Goal: Task Accomplishment & Management: Use online tool/utility

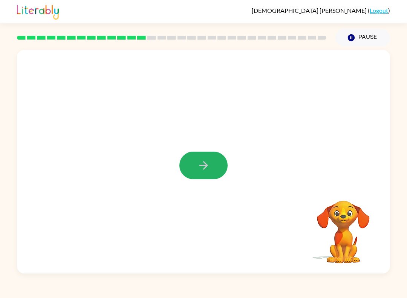
click at [196, 174] on button "button" at bounding box center [204, 166] width 48 height 28
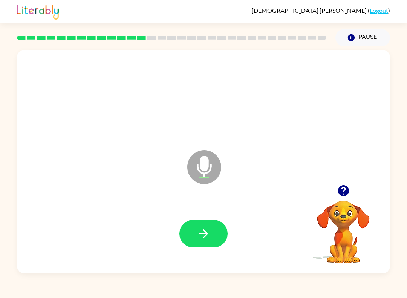
click at [205, 238] on icon "button" at bounding box center [203, 233] width 13 height 13
click at [199, 240] on icon "button" at bounding box center [203, 233] width 13 height 13
click at [206, 231] on icon "button" at bounding box center [203, 233] width 13 height 13
click at [203, 228] on icon "button" at bounding box center [203, 233] width 13 height 13
click at [209, 234] on icon "button" at bounding box center [203, 233] width 13 height 13
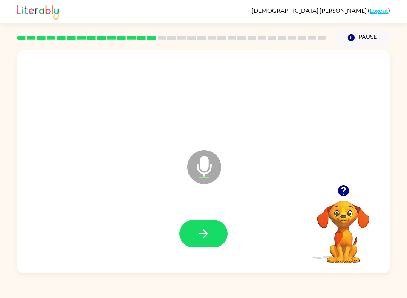
click at [212, 233] on button "button" at bounding box center [204, 234] width 48 height 28
click at [223, 212] on div at bounding box center [204, 233] width 358 height 64
click at [208, 231] on icon "button" at bounding box center [203, 233] width 13 height 13
click at [213, 234] on button "button" at bounding box center [204, 234] width 48 height 28
click at [207, 240] on icon "button" at bounding box center [203, 233] width 13 height 13
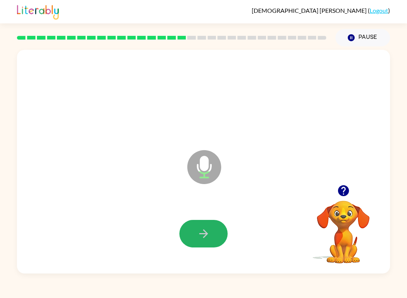
click at [209, 234] on icon "button" at bounding box center [203, 233] width 13 height 13
click at [209, 232] on icon "button" at bounding box center [203, 233] width 13 height 13
click at [206, 228] on icon "button" at bounding box center [203, 233] width 13 height 13
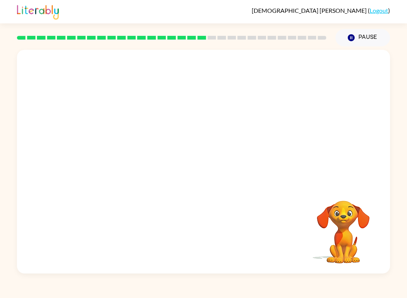
click at [388, 93] on div at bounding box center [203, 117] width 373 height 135
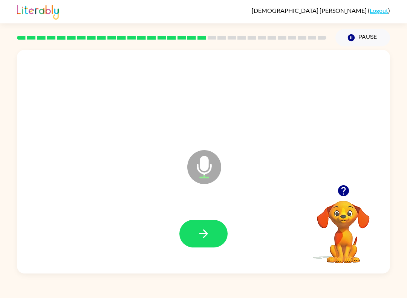
click at [210, 223] on button "button" at bounding box center [204, 234] width 48 height 28
click at [219, 226] on button "button" at bounding box center [204, 234] width 48 height 28
click at [209, 230] on icon "button" at bounding box center [203, 233] width 13 height 13
click at [201, 235] on icon "button" at bounding box center [203, 233] width 13 height 13
click at [197, 235] on icon "button" at bounding box center [203, 233] width 13 height 13
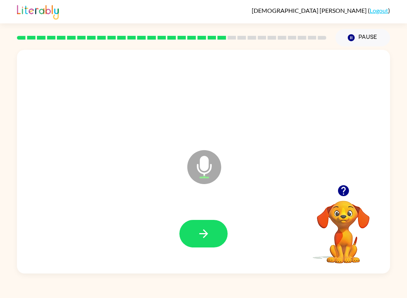
click at [211, 232] on button "button" at bounding box center [204, 234] width 48 height 28
click at [218, 232] on button "button" at bounding box center [204, 234] width 48 height 28
click at [201, 221] on button "button" at bounding box center [204, 234] width 48 height 28
click at [213, 229] on button "button" at bounding box center [204, 234] width 48 height 28
click at [206, 234] on icon "button" at bounding box center [203, 233] width 9 height 9
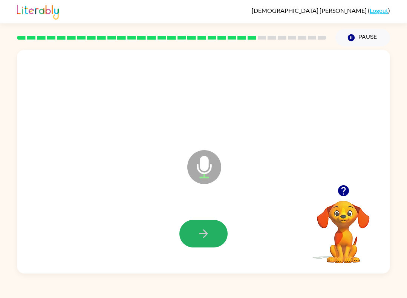
click at [210, 227] on button "button" at bounding box center [204, 234] width 48 height 28
click at [214, 227] on button "button" at bounding box center [204, 234] width 48 height 28
click at [213, 231] on button "button" at bounding box center [204, 234] width 48 height 28
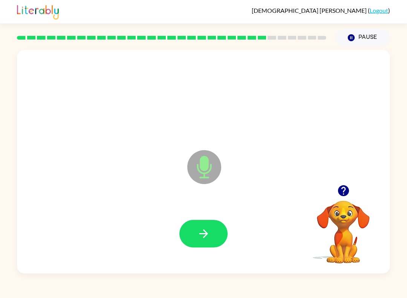
click at [214, 235] on button "button" at bounding box center [204, 234] width 48 height 28
click at [202, 230] on icon "button" at bounding box center [203, 233] width 13 height 13
click at [204, 241] on button "button" at bounding box center [204, 234] width 48 height 28
click at [208, 232] on icon "button" at bounding box center [203, 233] width 13 height 13
click at [204, 232] on icon "button" at bounding box center [203, 233] width 9 height 9
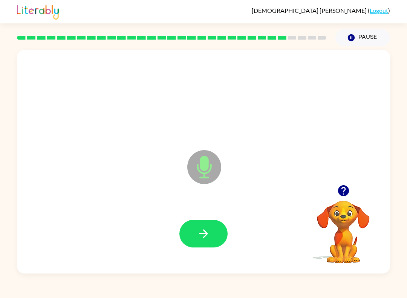
click at [200, 227] on button "button" at bounding box center [204, 234] width 48 height 28
click at [197, 225] on button "button" at bounding box center [204, 234] width 48 height 28
click at [211, 233] on button "button" at bounding box center [204, 234] width 48 height 28
click at [208, 234] on icon "button" at bounding box center [203, 233] width 13 height 13
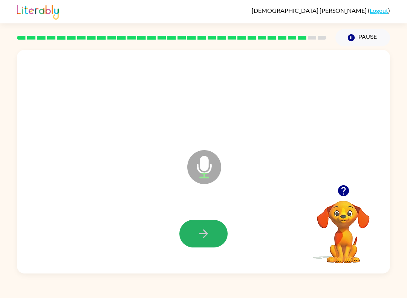
click at [209, 235] on icon "button" at bounding box center [203, 233] width 13 height 13
click at [207, 231] on icon "button" at bounding box center [203, 233] width 13 height 13
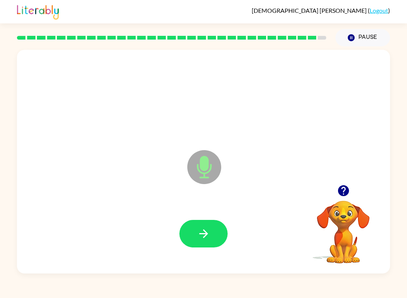
click at [200, 234] on icon "button" at bounding box center [203, 233] width 9 height 9
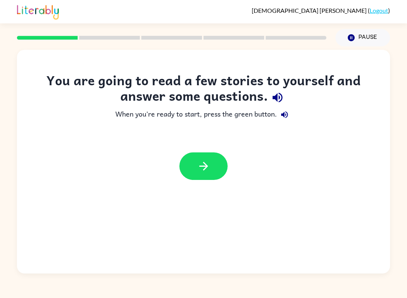
click at [212, 164] on button "button" at bounding box center [204, 166] width 48 height 28
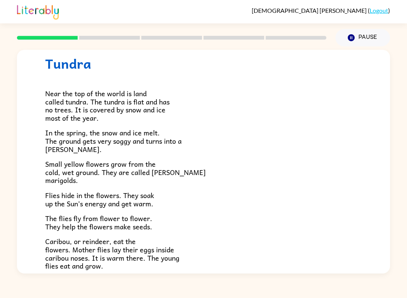
scroll to position [22, 0]
click at [367, 45] on button "Pause Pause" at bounding box center [363, 37] width 55 height 17
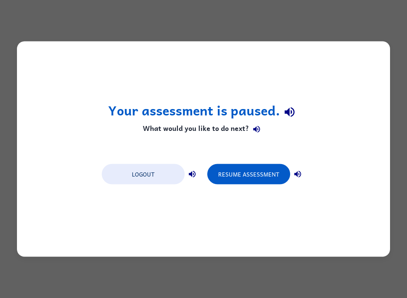
click at [273, 164] on button "Resume Assessment" at bounding box center [248, 174] width 83 height 20
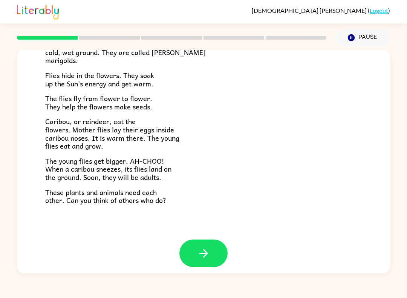
scroll to position [141, 0]
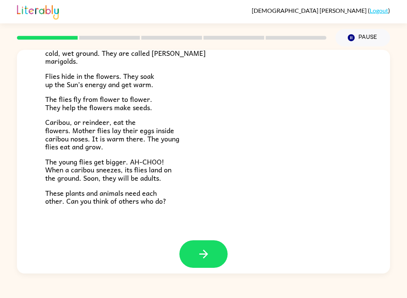
click at [215, 252] on button "button" at bounding box center [204, 254] width 48 height 28
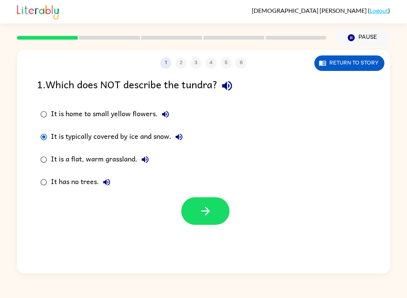
click at [203, 212] on icon "button" at bounding box center [205, 211] width 9 height 9
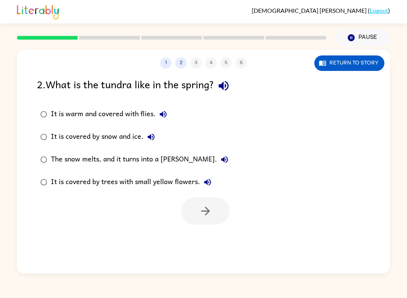
click at [44, 151] on label "The snow melts, and it turns into a marsh." at bounding box center [134, 159] width 203 height 23
click at [201, 207] on icon "button" at bounding box center [205, 210] width 13 height 13
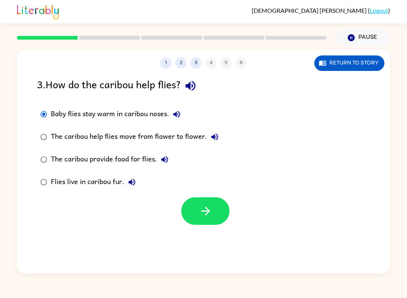
click at [209, 203] on button "button" at bounding box center [205, 211] width 48 height 28
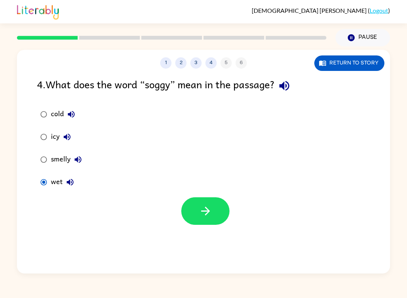
click at [207, 205] on icon "button" at bounding box center [205, 210] width 13 height 13
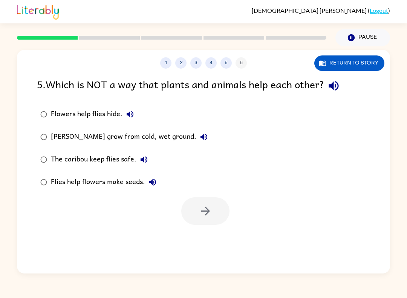
click at [45, 129] on label "Marsh marigolds grow from cold, wet ground." at bounding box center [124, 137] width 183 height 23
click at [203, 213] on icon "button" at bounding box center [205, 210] width 13 height 13
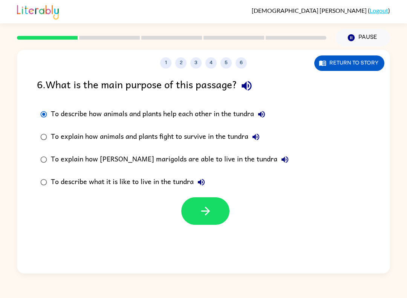
click at [204, 201] on button "button" at bounding box center [205, 211] width 48 height 28
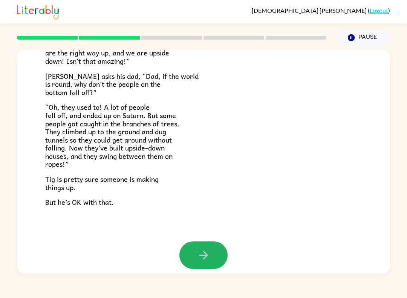
scroll to position [204, 0]
click at [201, 253] on icon "button" at bounding box center [203, 255] width 13 height 13
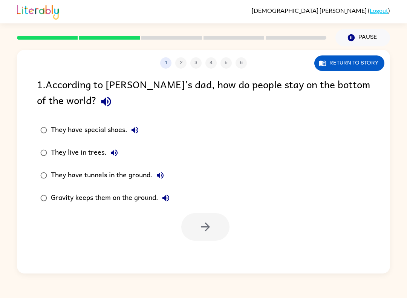
click at [53, 168] on label "They have tunnels in the ground." at bounding box center [105, 175] width 144 height 23
click at [207, 231] on icon "button" at bounding box center [205, 226] width 13 height 13
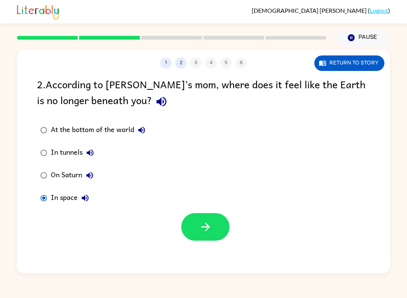
click at [208, 232] on icon "button" at bounding box center [205, 226] width 13 height 13
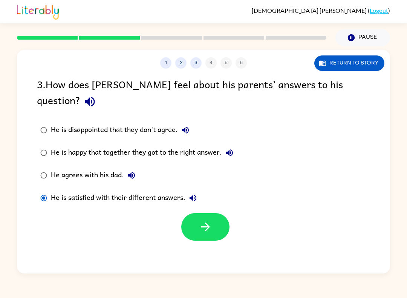
click at [204, 220] on icon "button" at bounding box center [205, 226] width 13 height 13
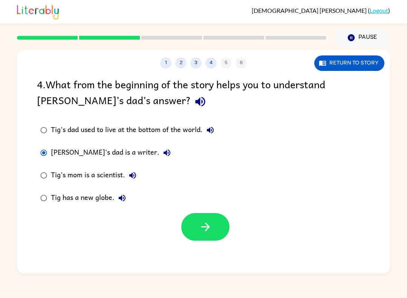
click at [195, 230] on button "button" at bounding box center [205, 227] width 48 height 28
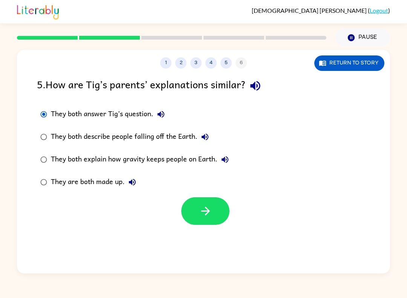
click at [200, 209] on icon "button" at bounding box center [205, 210] width 13 height 13
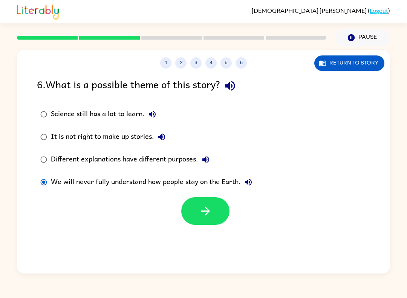
click at [207, 212] on icon "button" at bounding box center [205, 210] width 13 height 13
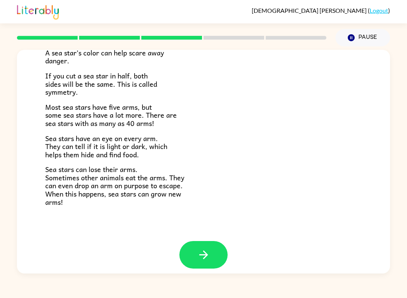
scroll to position [203, 0]
click at [209, 255] on icon "button" at bounding box center [203, 255] width 13 height 13
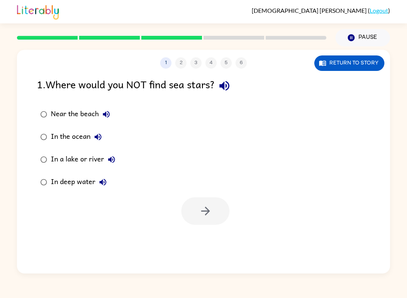
scroll to position [0, 0]
click at [51, 155] on label "In a lake or river" at bounding box center [78, 159] width 90 height 23
click at [207, 214] on icon "button" at bounding box center [205, 211] width 9 height 9
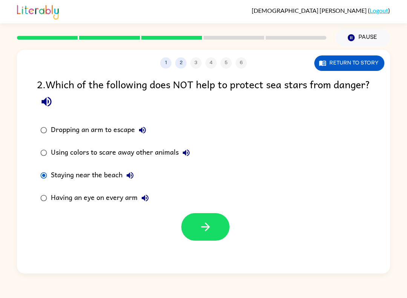
click at [204, 224] on icon "button" at bounding box center [205, 226] width 13 height 13
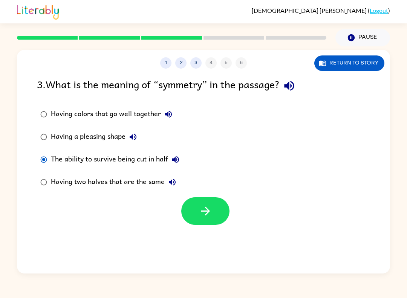
click at [206, 218] on icon "button" at bounding box center [205, 210] width 13 height 13
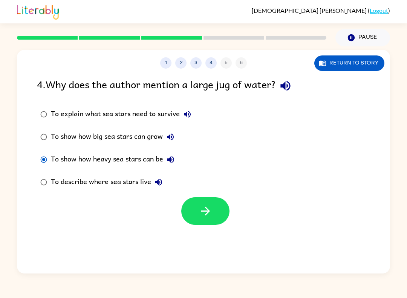
click at [211, 208] on icon "button" at bounding box center [205, 210] width 13 height 13
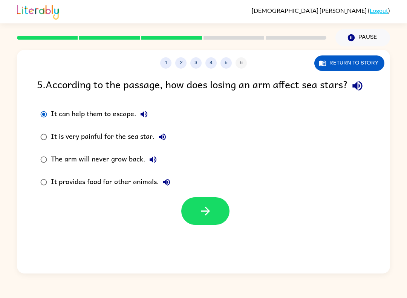
click at [207, 218] on icon "button" at bounding box center [205, 210] width 13 height 13
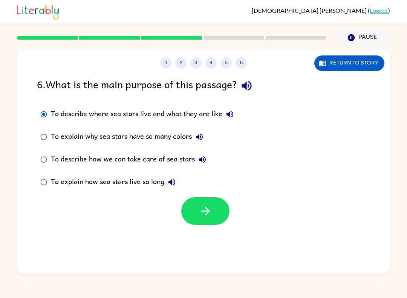
click at [209, 204] on button "button" at bounding box center [205, 211] width 48 height 28
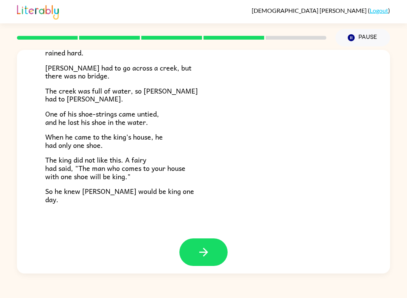
scroll to position [117, 0]
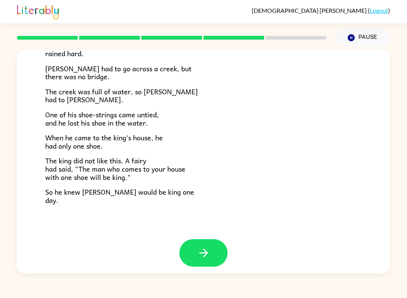
click at [214, 249] on button "button" at bounding box center [204, 253] width 48 height 28
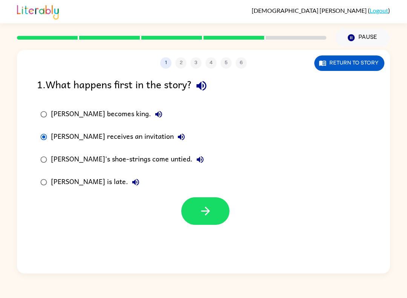
click at [217, 203] on button "button" at bounding box center [205, 211] width 48 height 28
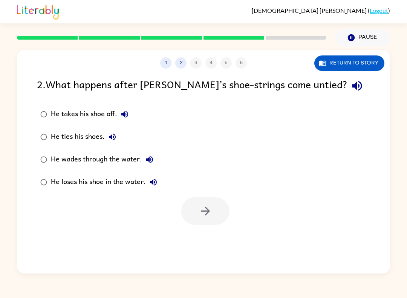
click at [49, 131] on label "He ties his shoes." at bounding box center [99, 137] width 132 height 23
click at [205, 207] on icon "button" at bounding box center [205, 210] width 13 height 13
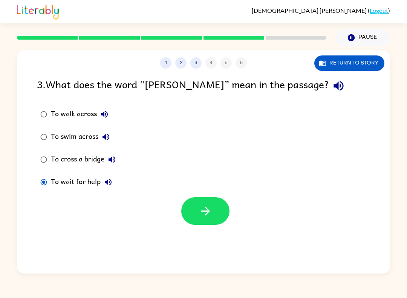
click at [201, 212] on icon "button" at bounding box center [205, 211] width 9 height 9
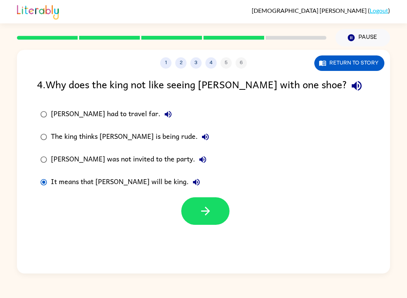
click at [197, 209] on button "button" at bounding box center [205, 211] width 48 height 28
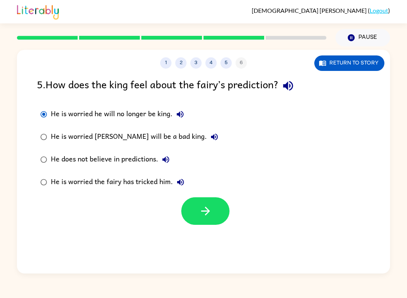
click at [203, 207] on icon "button" at bounding box center [205, 210] width 13 height 13
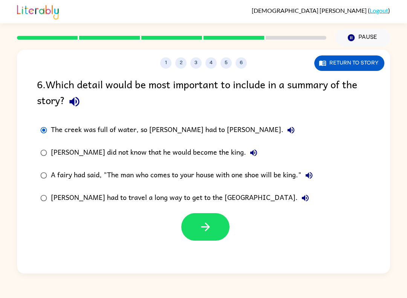
click at [213, 230] on button "button" at bounding box center [205, 227] width 48 height 28
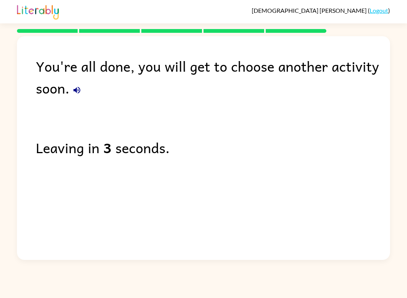
click at [272, 215] on div "You're all done, you will get to choose another activity soon. Leaving in 3 sec…" at bounding box center [203, 146] width 373 height 220
